Goal: Information Seeking & Learning: Learn about a topic

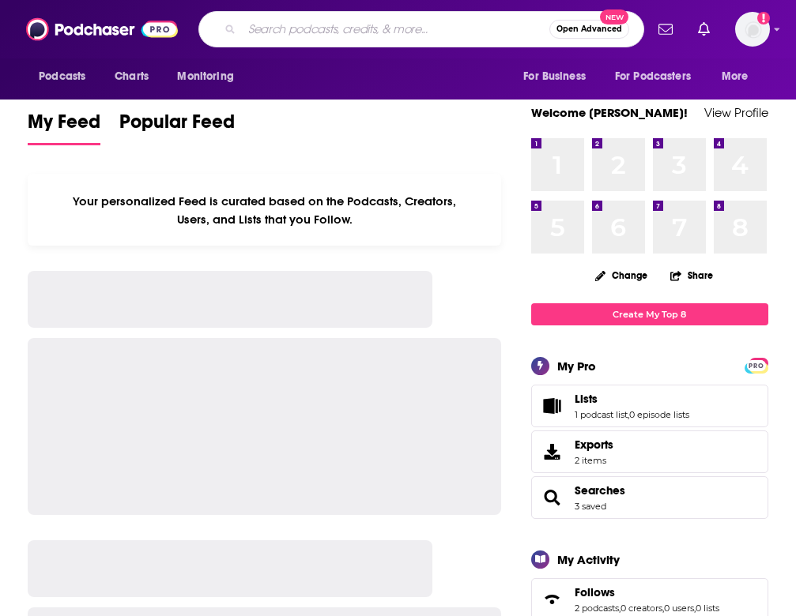
click at [387, 34] on input "Search podcasts, credits, & more..." at bounding box center [395, 29] width 307 height 25
type input "Fortune Term sheet"
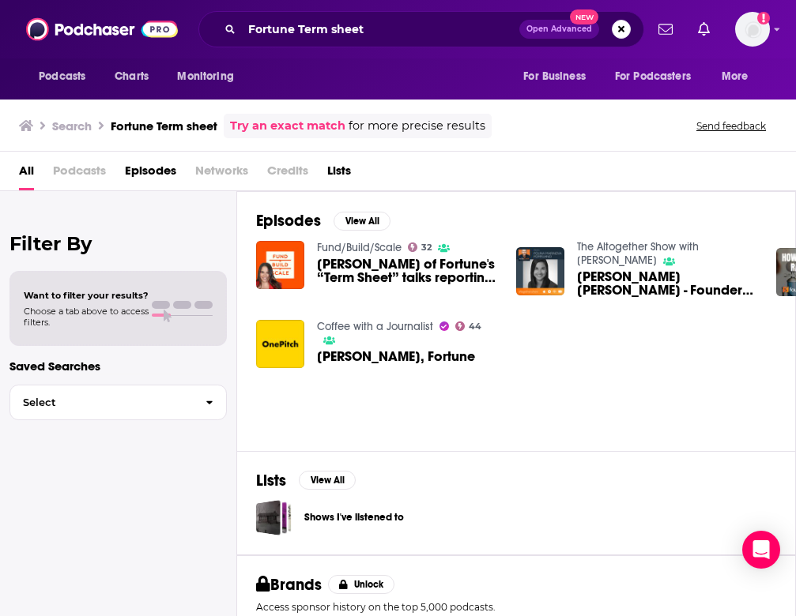
click at [330, 262] on span "[PERSON_NAME] of Fortune's “Term Sheet” talks reporting, startups and AI" at bounding box center [407, 271] width 180 height 27
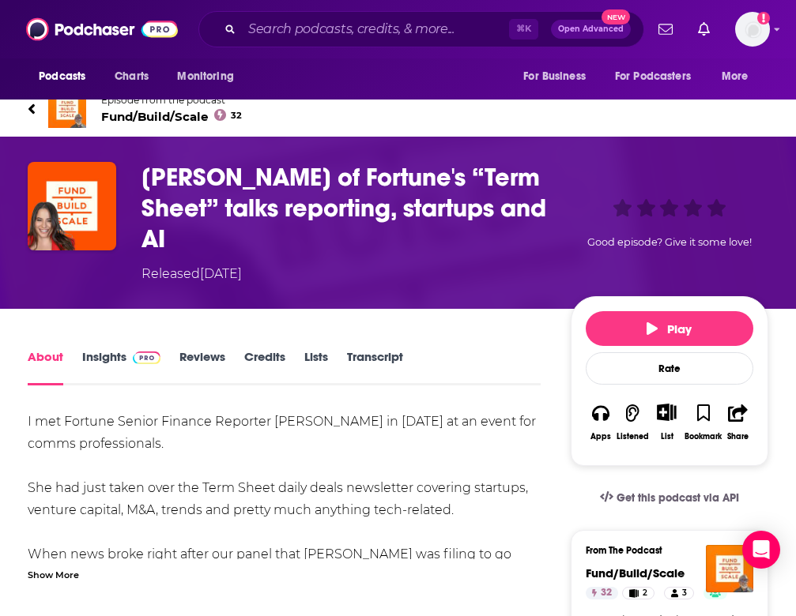
scroll to position [28, 0]
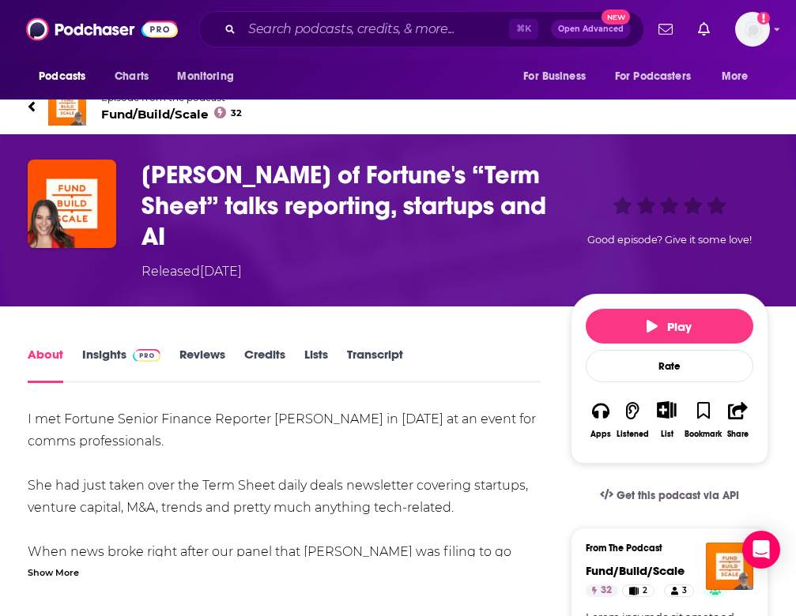
click at [125, 353] on link "Insights" at bounding box center [121, 365] width 78 height 36
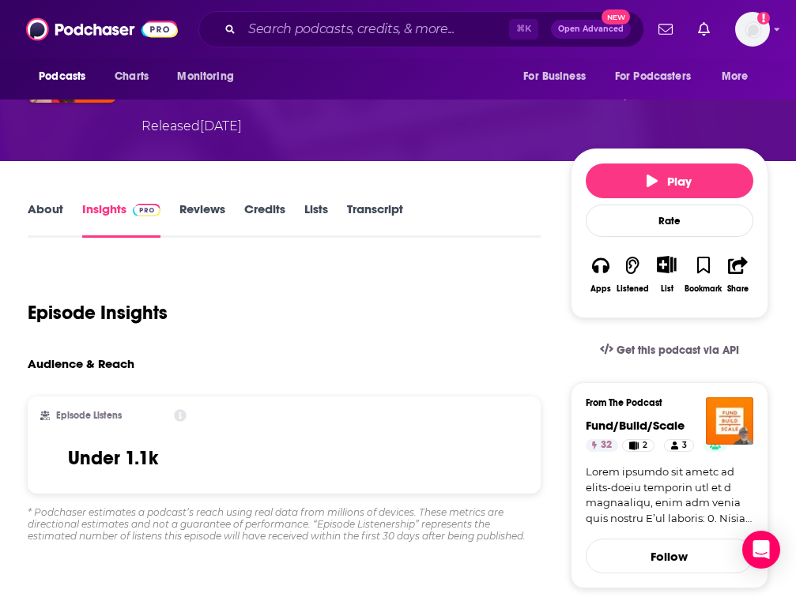
scroll to position [175, 0]
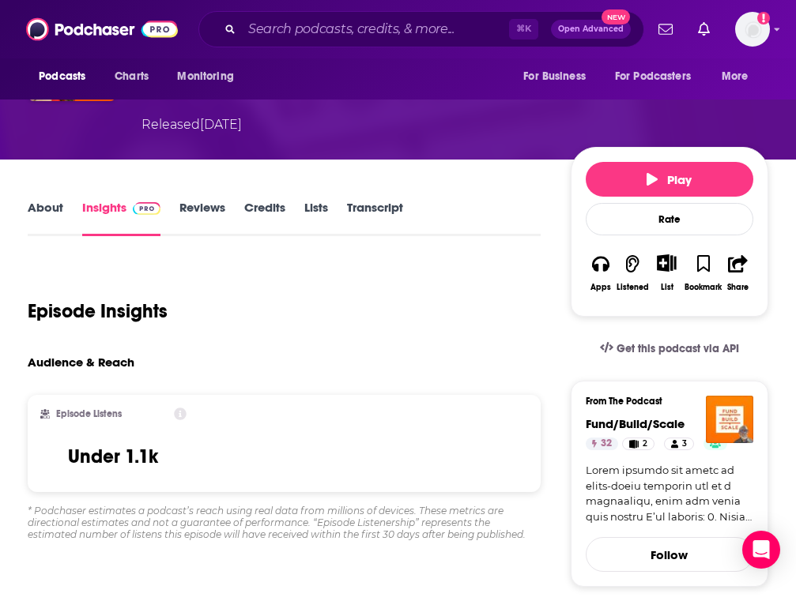
click at [51, 203] on link "About" at bounding box center [46, 218] width 36 height 36
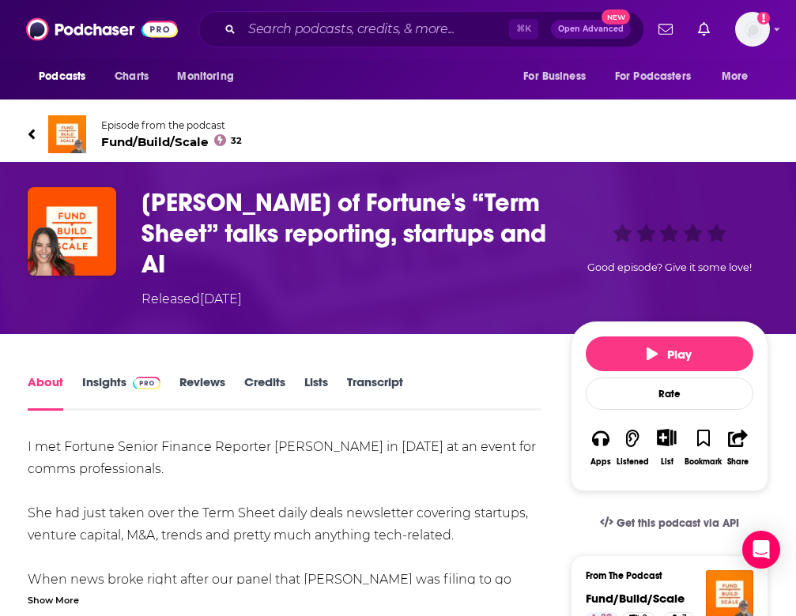
click at [61, 130] on img at bounding box center [67, 134] width 38 height 38
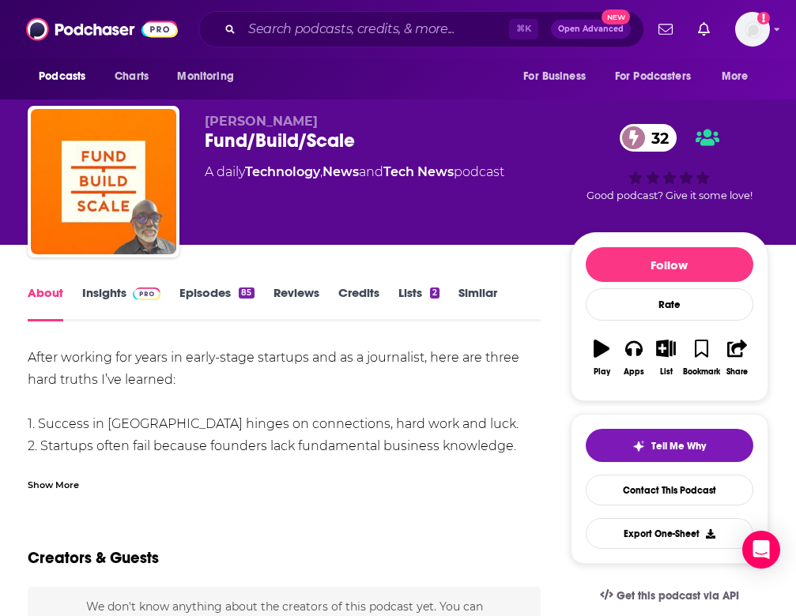
click at [108, 288] on link "Insights" at bounding box center [121, 303] width 78 height 36
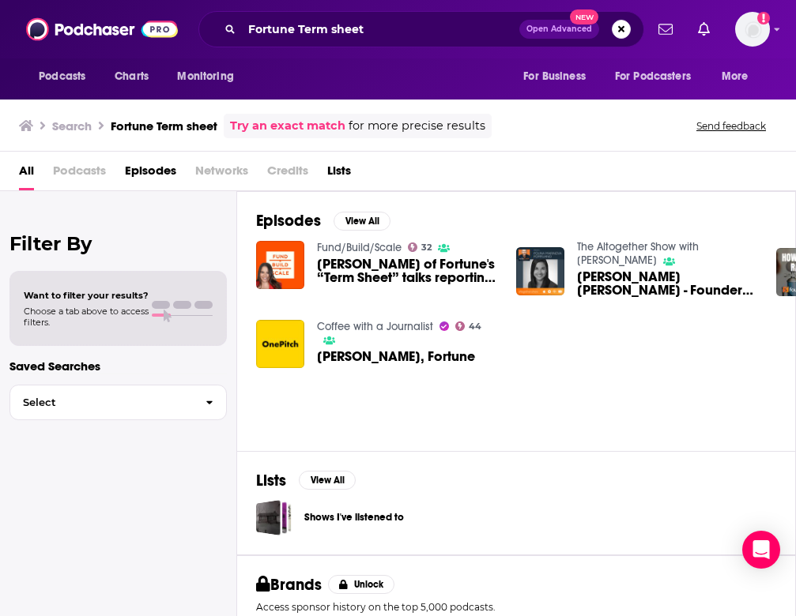
click at [416, 355] on span "[PERSON_NAME], Fortune" at bounding box center [396, 356] width 158 height 13
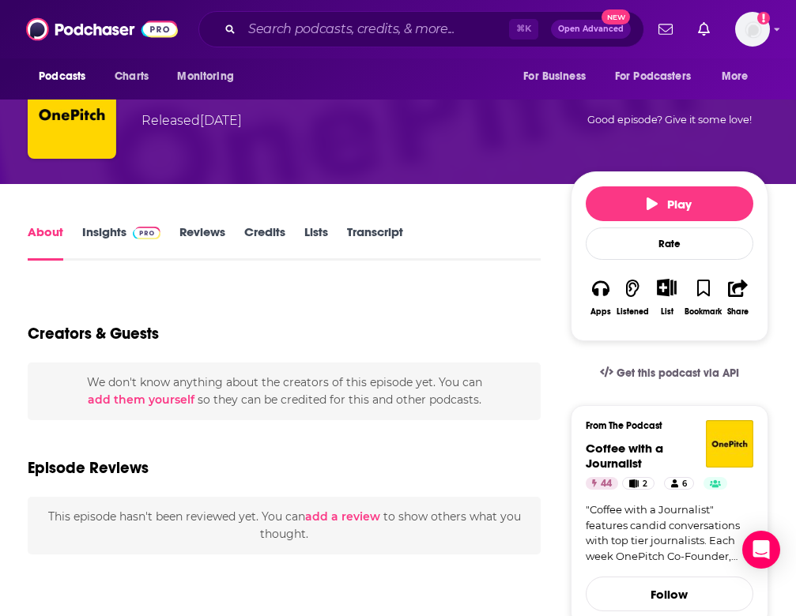
scroll to position [66, 0]
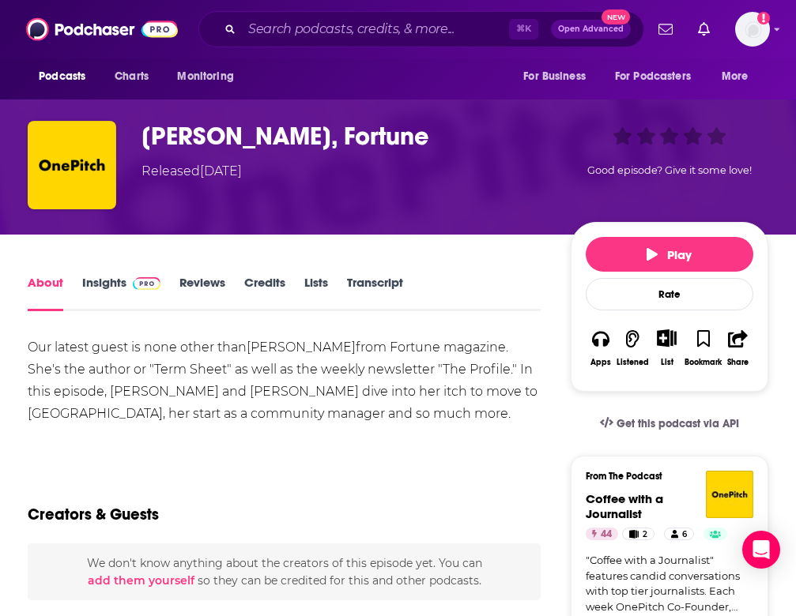
click at [102, 277] on link "Insights" at bounding box center [121, 293] width 78 height 36
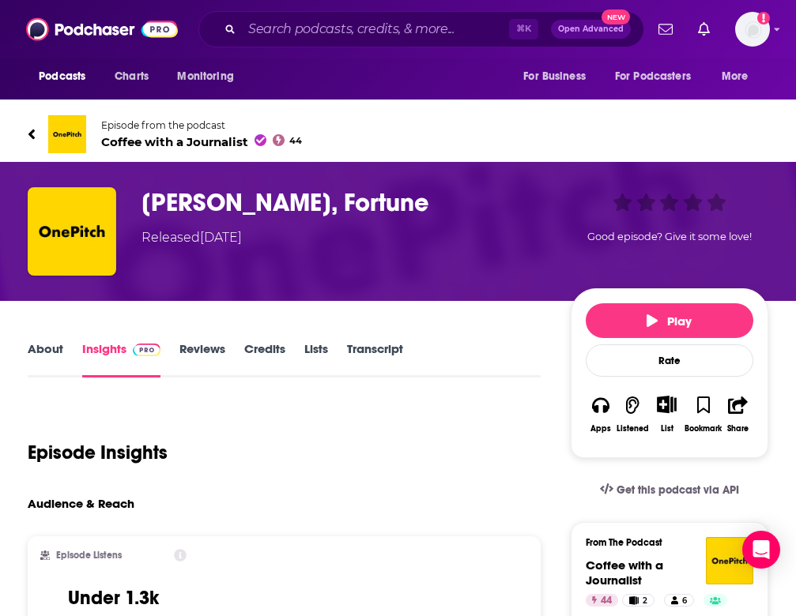
click at [26, 136] on div "Episode from the podcast Coffee with a Journalist 44 Next Episode" at bounding box center [398, 134] width 764 height 63
